Goal: Task Accomplishment & Management: Complete application form

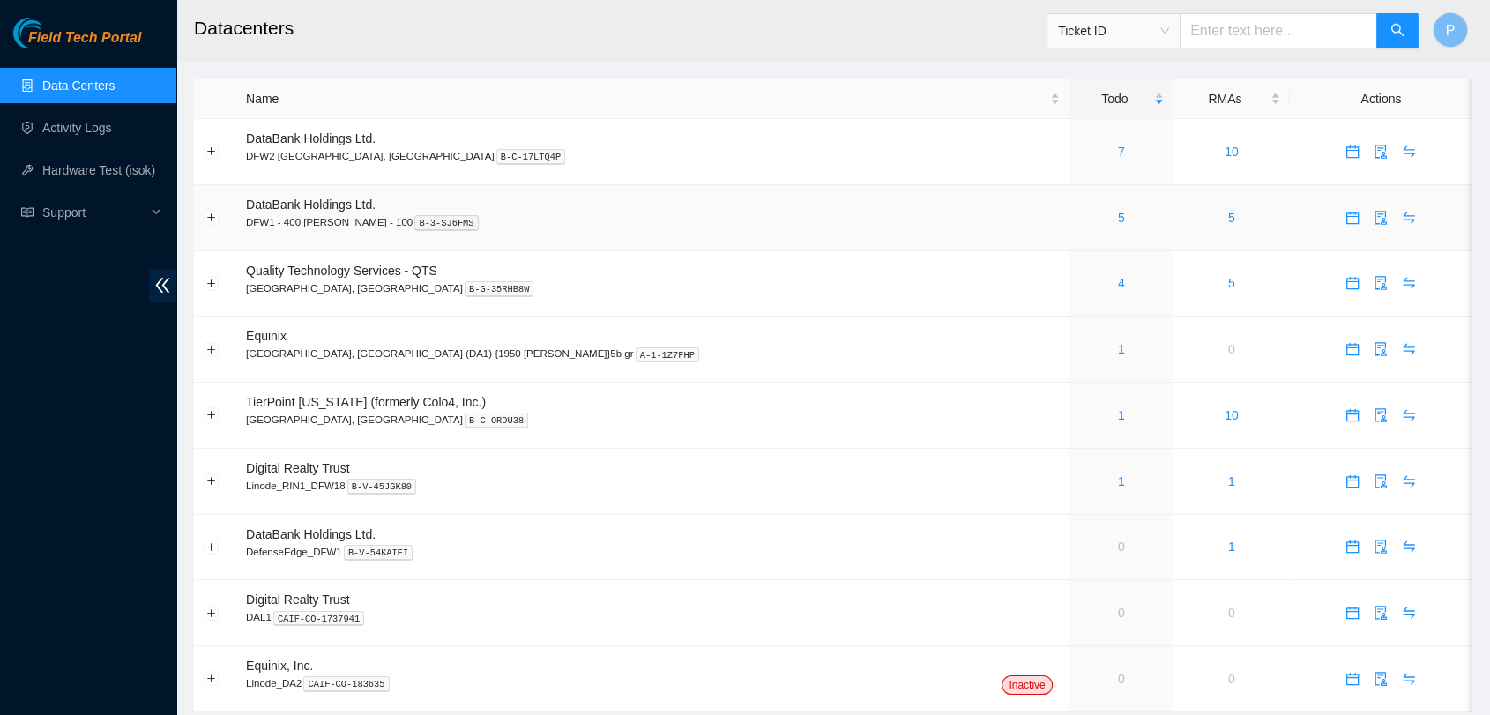
click at [1079, 218] on div "5" at bounding box center [1121, 217] width 85 height 19
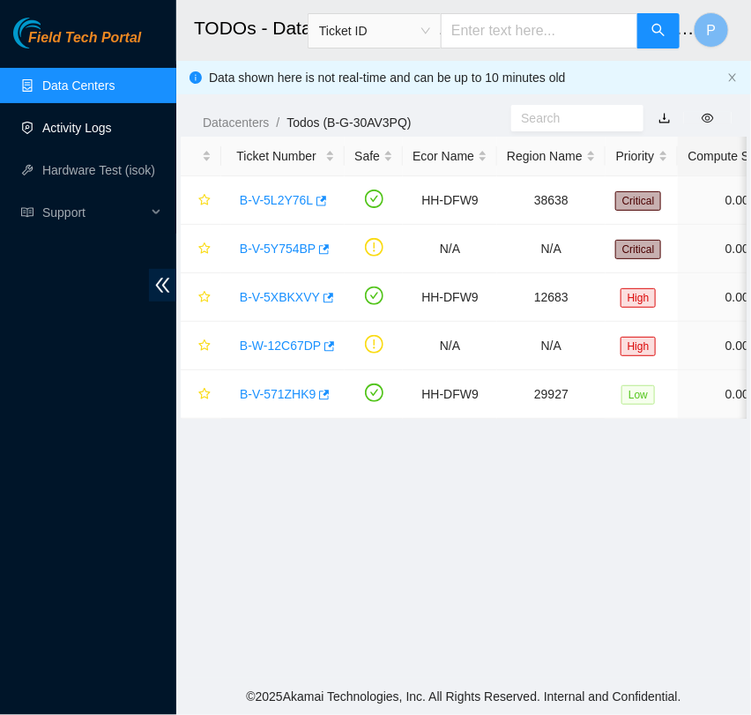
click at [99, 123] on link "Activity Logs" at bounding box center [77, 128] width 70 height 14
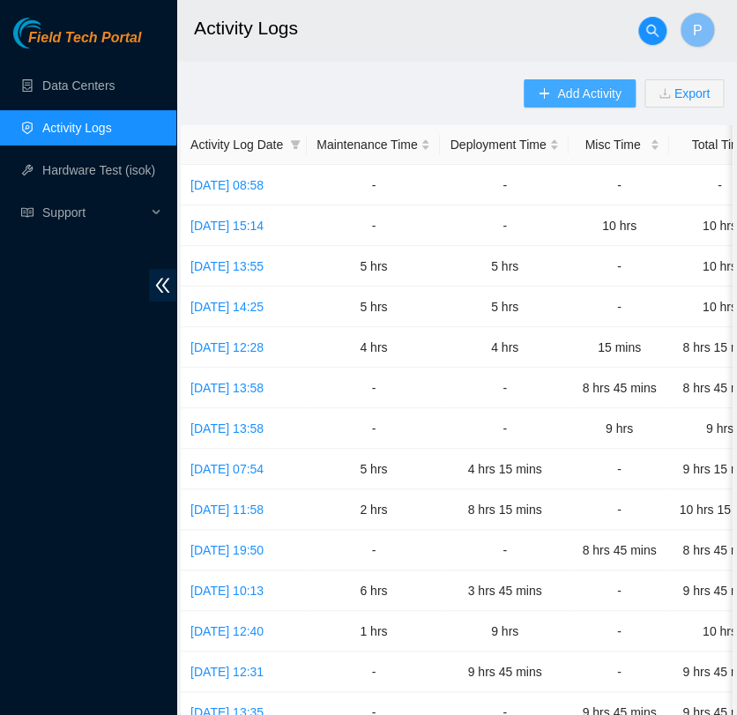
click at [585, 97] on span "Add Activity" at bounding box center [588, 93] width 63 height 19
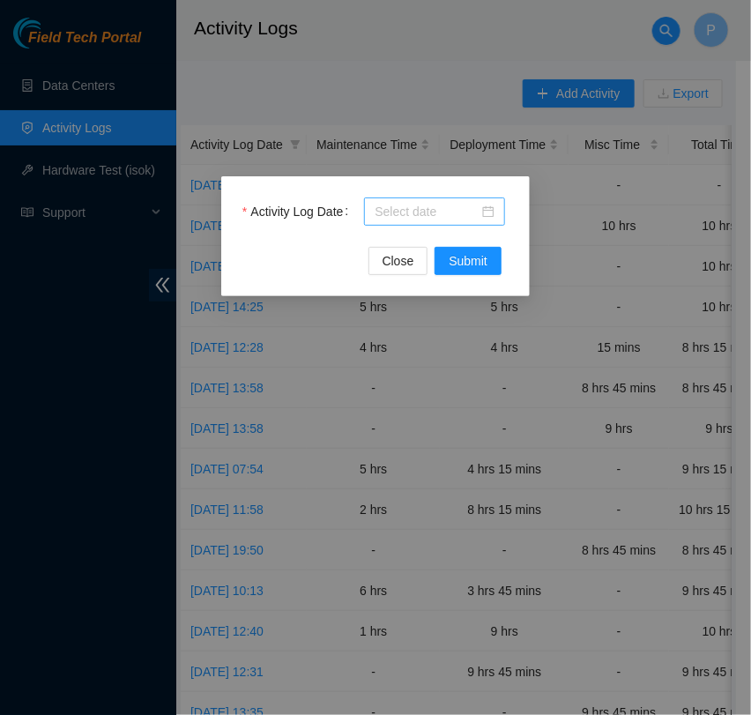
click at [397, 216] on input "Activity Log Date" at bounding box center [427, 211] width 104 height 19
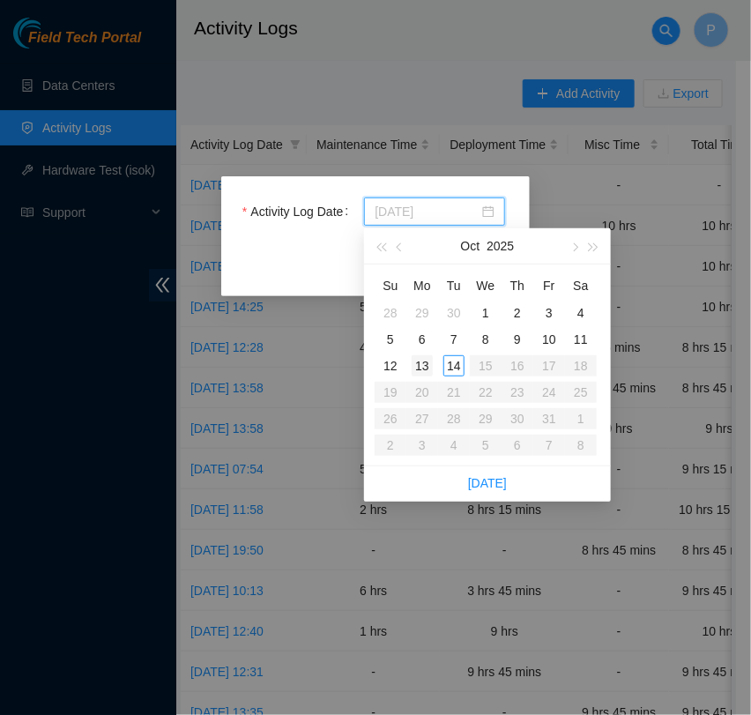
type input "[DATE]"
click at [424, 365] on div "13" at bounding box center [422, 365] width 21 height 21
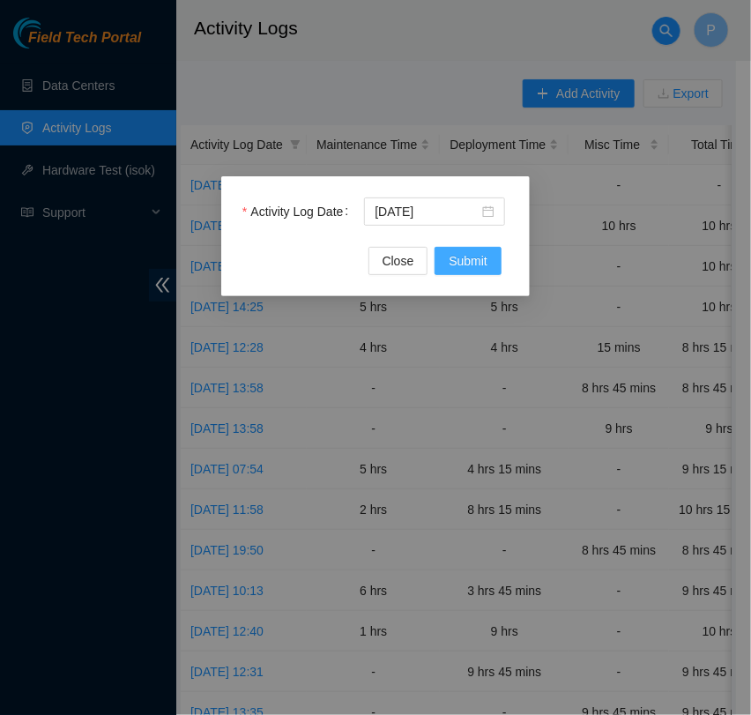
click at [447, 253] on button "Submit" at bounding box center [468, 261] width 67 height 28
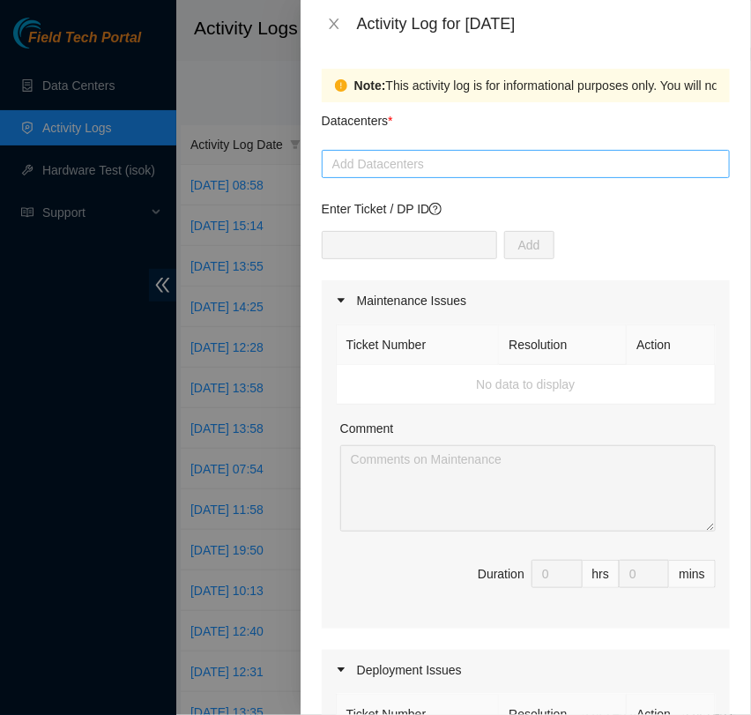
click at [375, 168] on div at bounding box center [525, 163] width 399 height 21
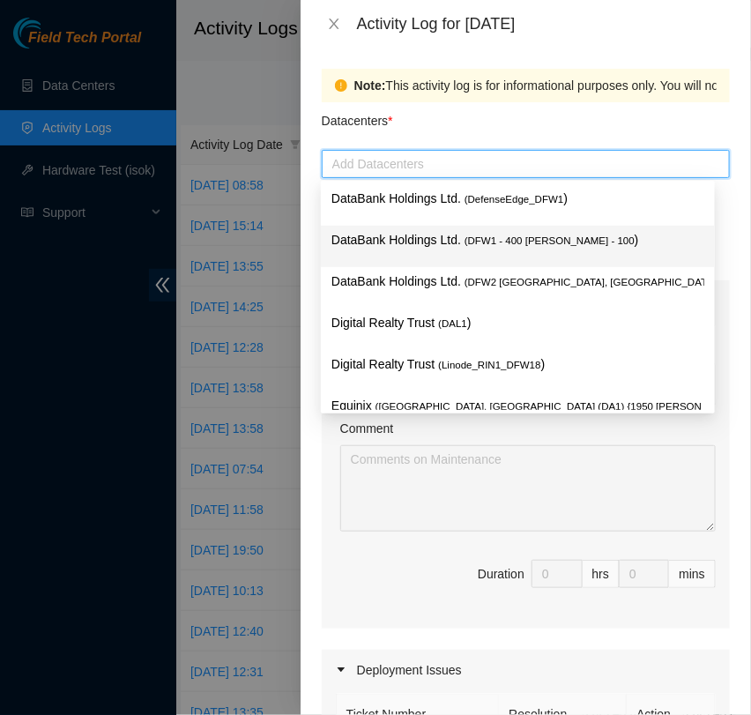
click at [519, 235] on span "( DFW1 - 400 [PERSON_NAME] - 100" at bounding box center [550, 240] width 170 height 11
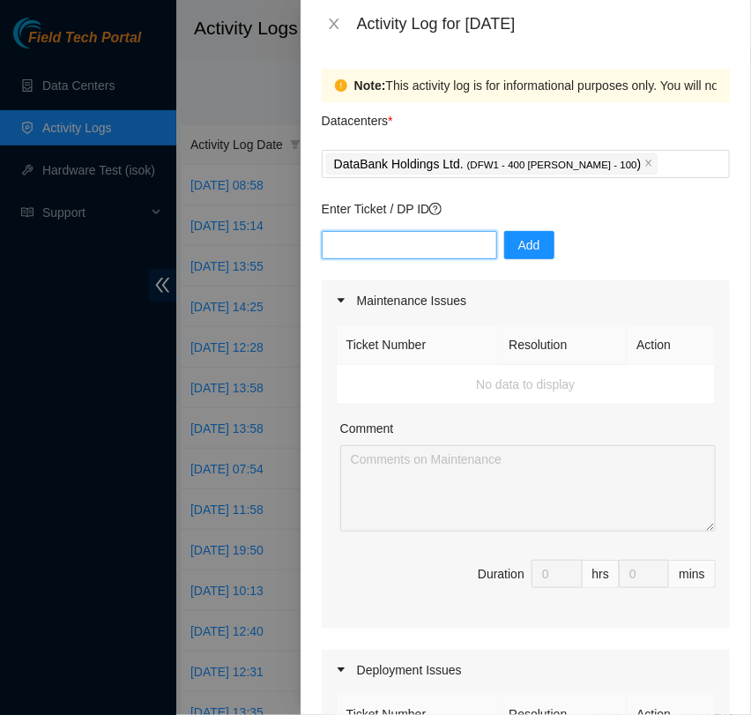
click at [384, 238] on input "text" at bounding box center [409, 245] width 175 height 28
paste input "DP84220"
type input "DP84220"
click at [518, 240] on span "Add" at bounding box center [529, 244] width 22 height 19
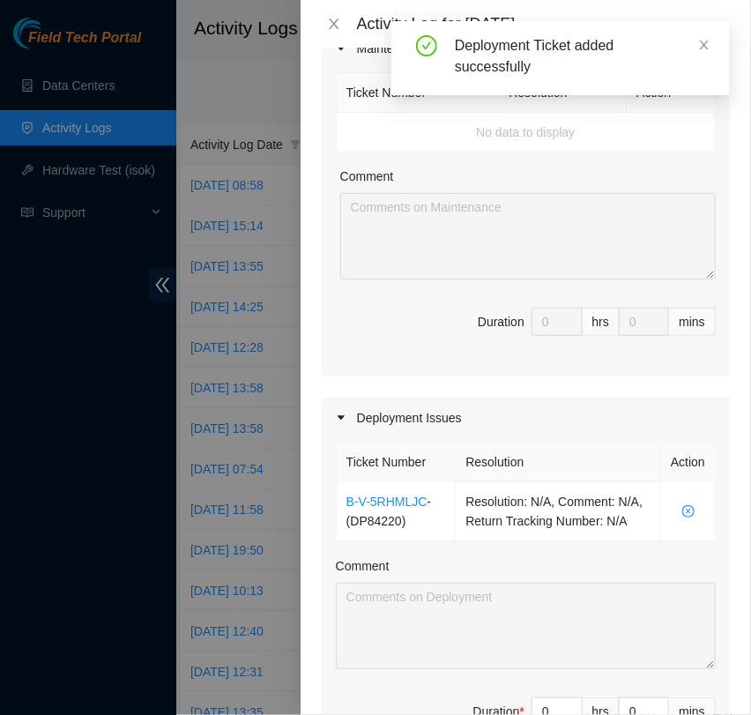
scroll to position [489, 0]
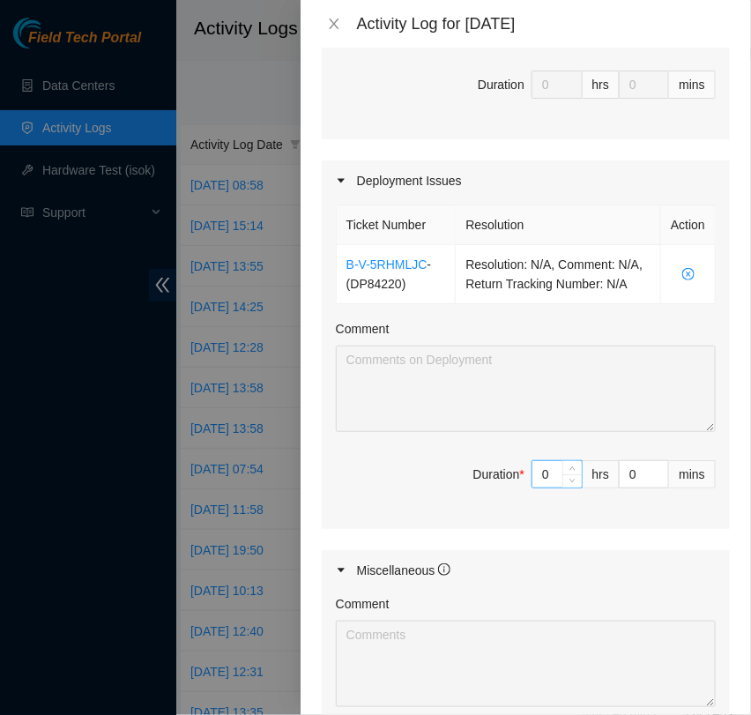
click at [537, 487] on input "0" at bounding box center [556, 474] width 49 height 26
type input "5"
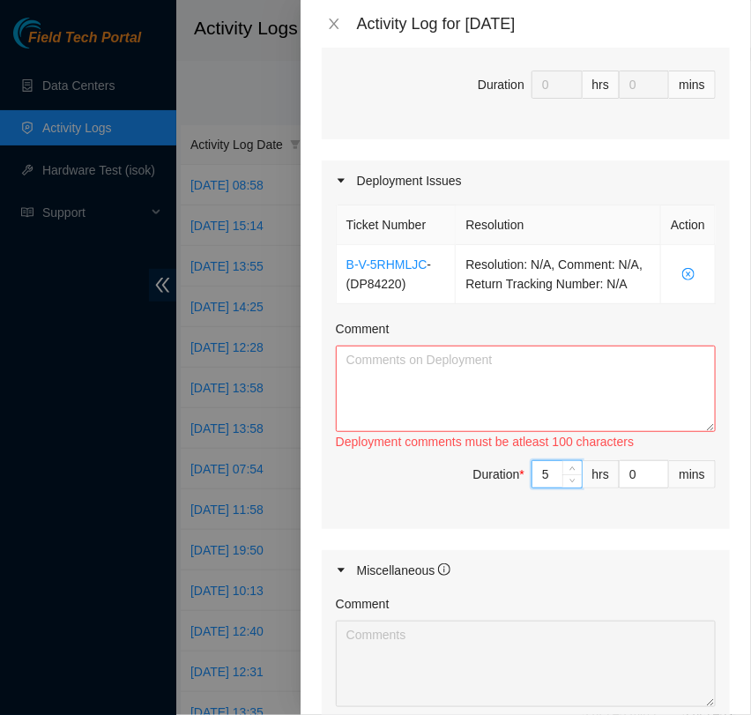
type input "5"
click at [597, 418] on textarea "Comment" at bounding box center [526, 389] width 380 height 86
paste textarea "Added 12 additional drives to servers 7GPPFT3, 8GPPFT3, 9GPPFT3 as requested by…"
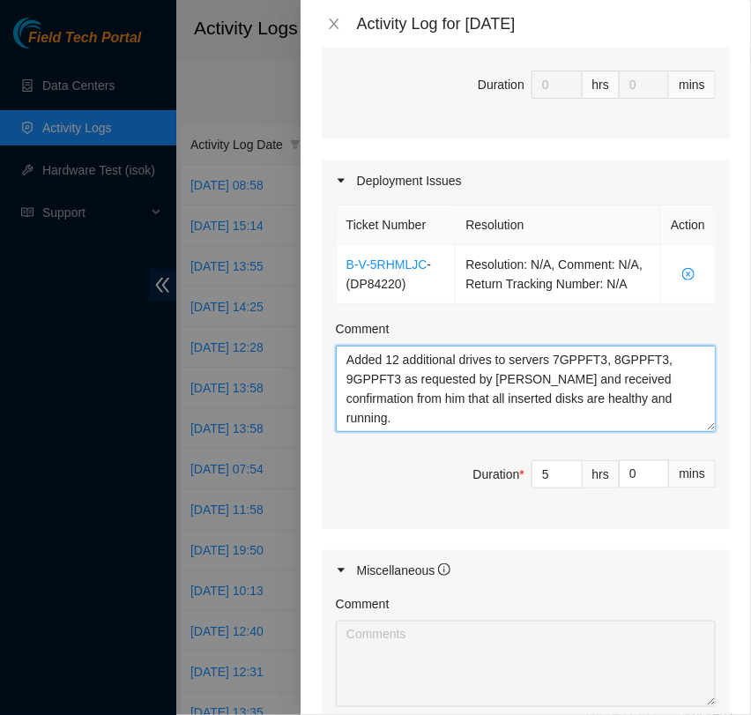
scroll to position [14, 0]
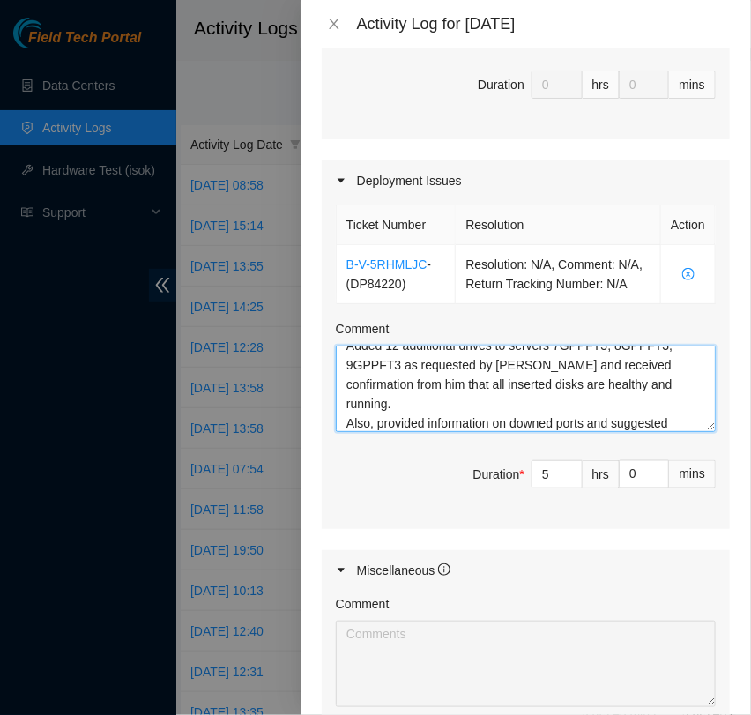
type textarea "Added 12 additional drives to servers 7GPPFT3, 8GPPFT3, 9GPPFT3 as requested by…"
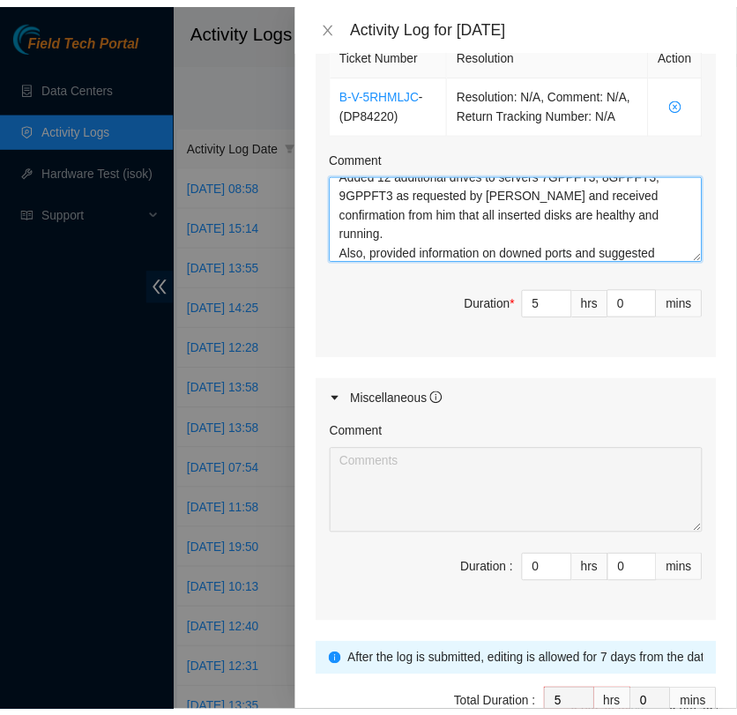
scroll to position [783, 0]
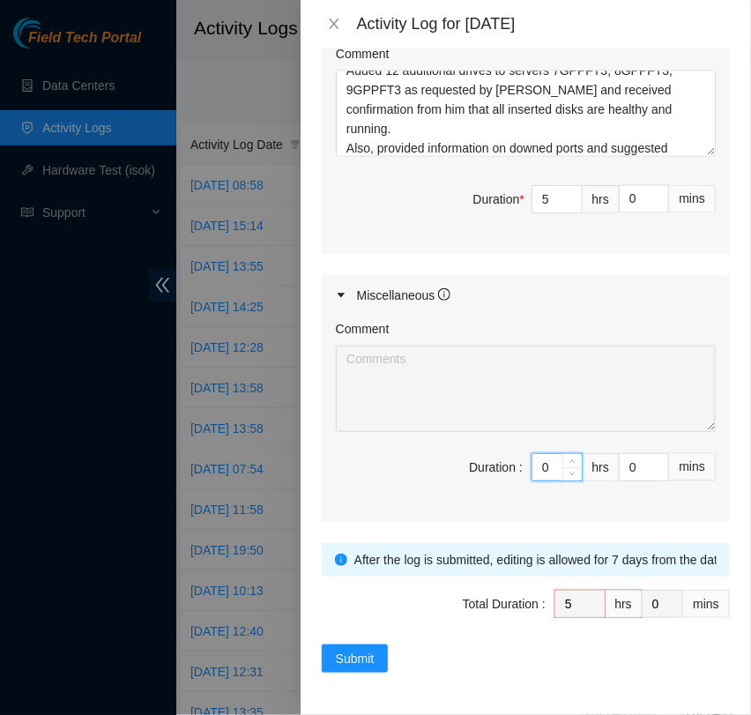
click at [546, 465] on input "0" at bounding box center [556, 467] width 49 height 26
type input "5"
type input "10"
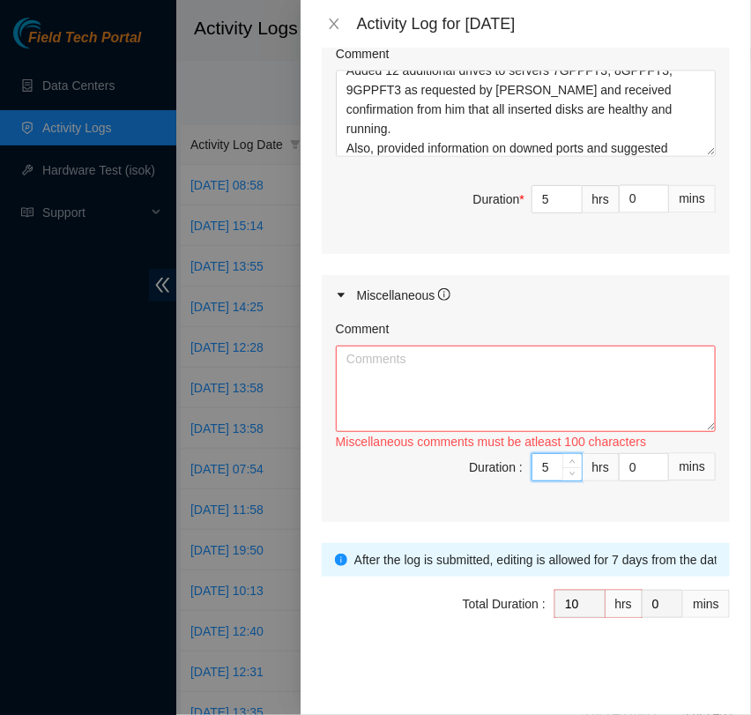
type input "5"
click at [619, 393] on textarea "Comment" at bounding box center [526, 389] width 380 height 86
paste textarea "Continued with removing old fibers from SAN switches and all the MA and MB rack…"
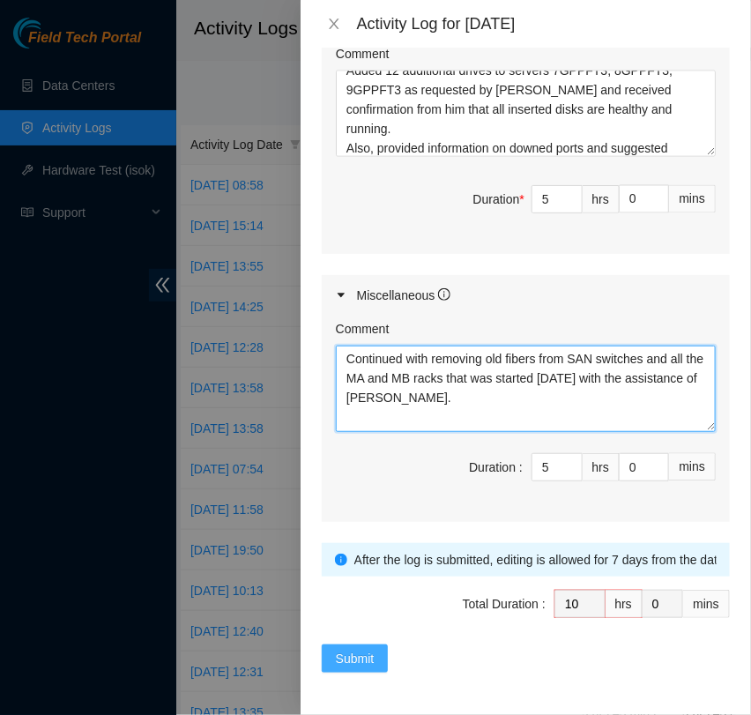
type textarea "Continued with removing old fibers from SAN switches and all the MA and MB rack…"
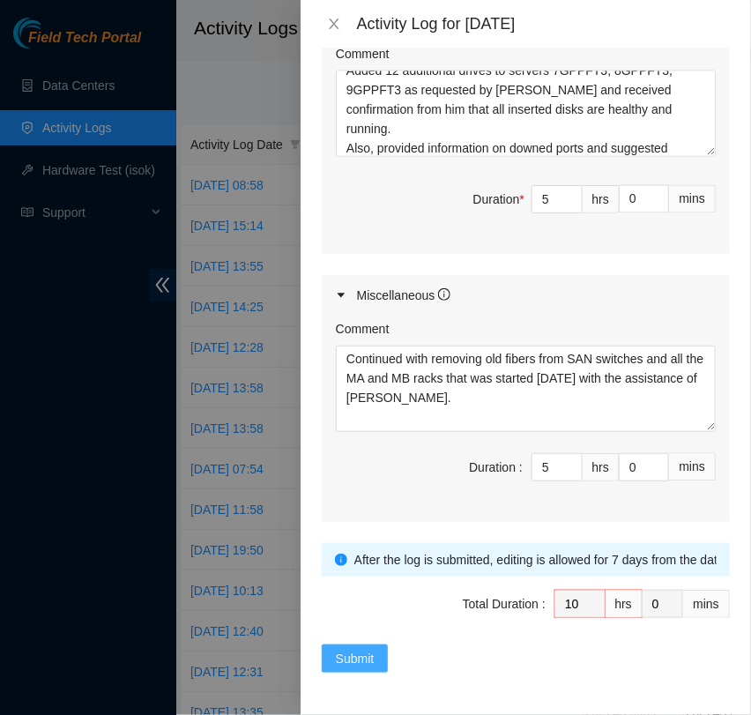
click at [356, 660] on span "Submit" at bounding box center [355, 658] width 39 height 19
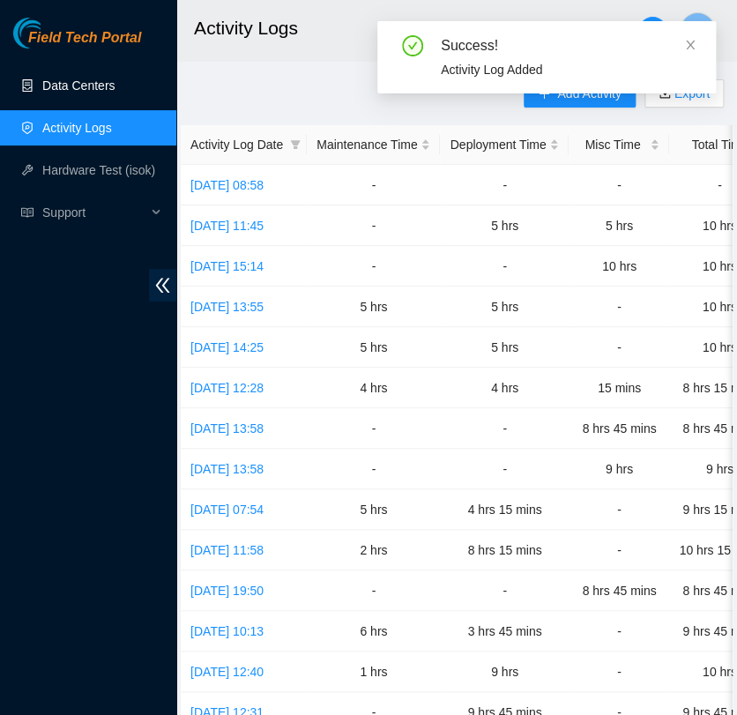
click at [115, 86] on link "Data Centers" at bounding box center [78, 85] width 72 height 14
